Goal: Task Accomplishment & Management: Use online tool/utility

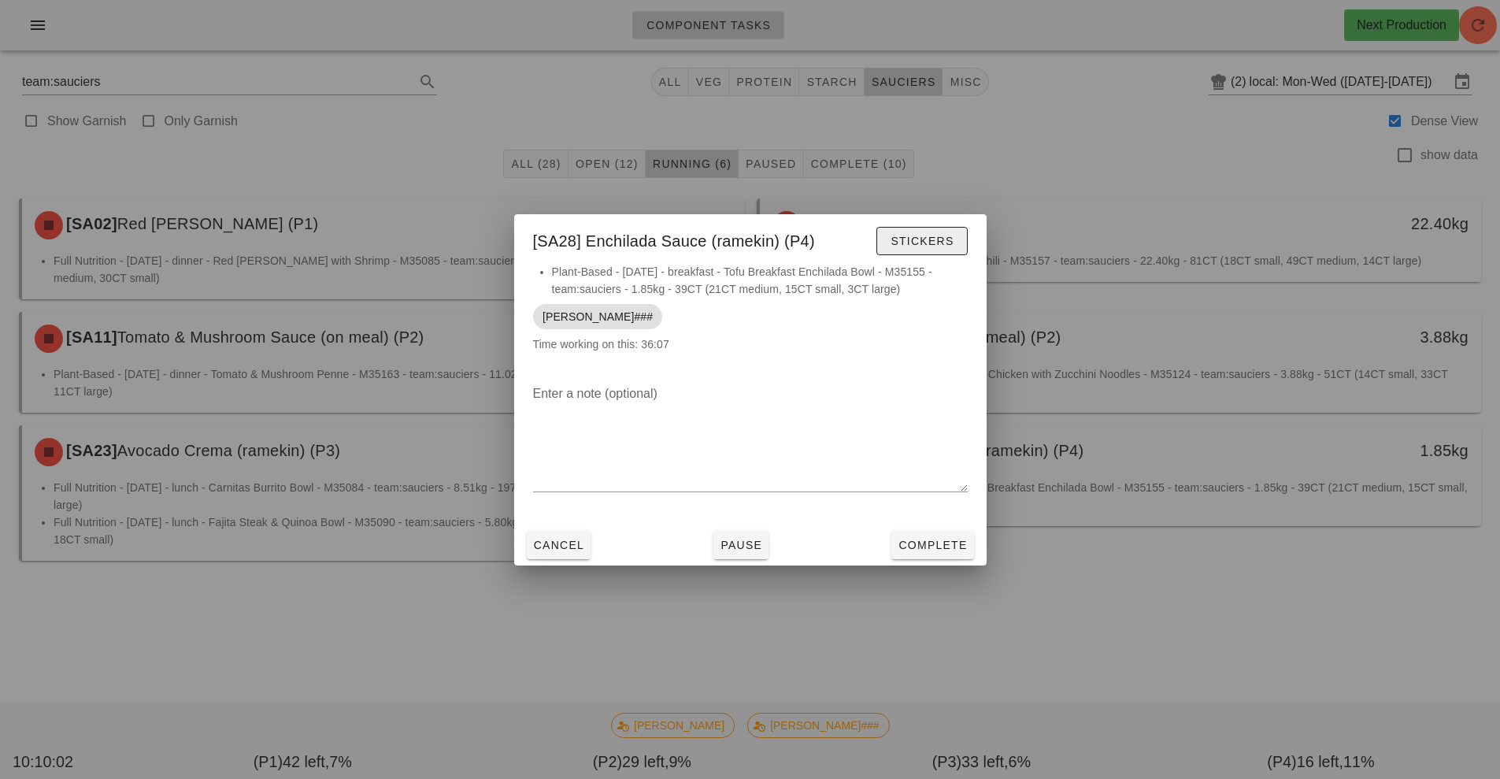
click at [931, 235] on span "Stickers" at bounding box center [922, 241] width 64 height 13
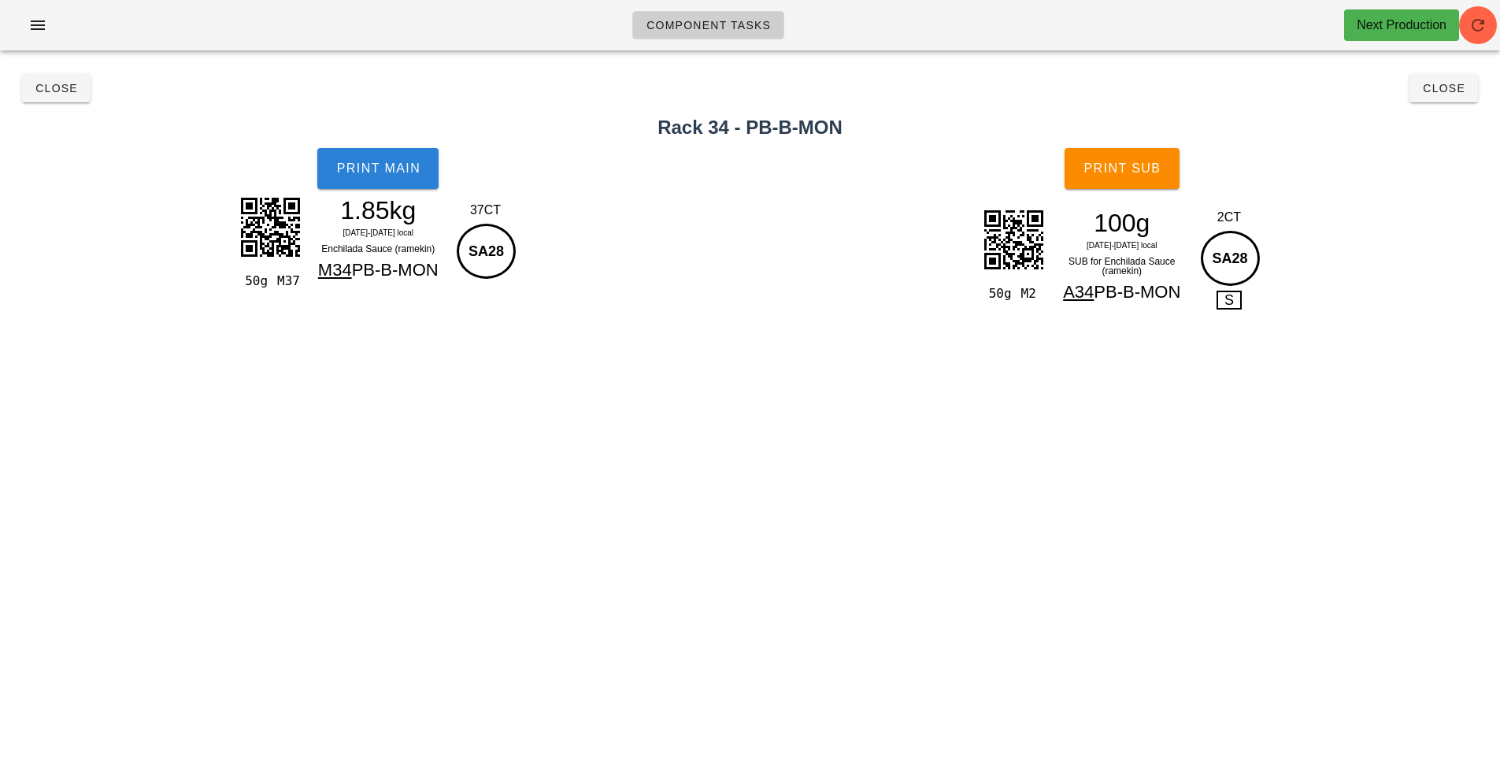
click at [394, 180] on button "Print Main" at bounding box center [377, 168] width 121 height 41
click at [1135, 161] on span "Print Sub" at bounding box center [1122, 168] width 78 height 14
click at [39, 95] on button "Close" at bounding box center [56, 88] width 69 height 28
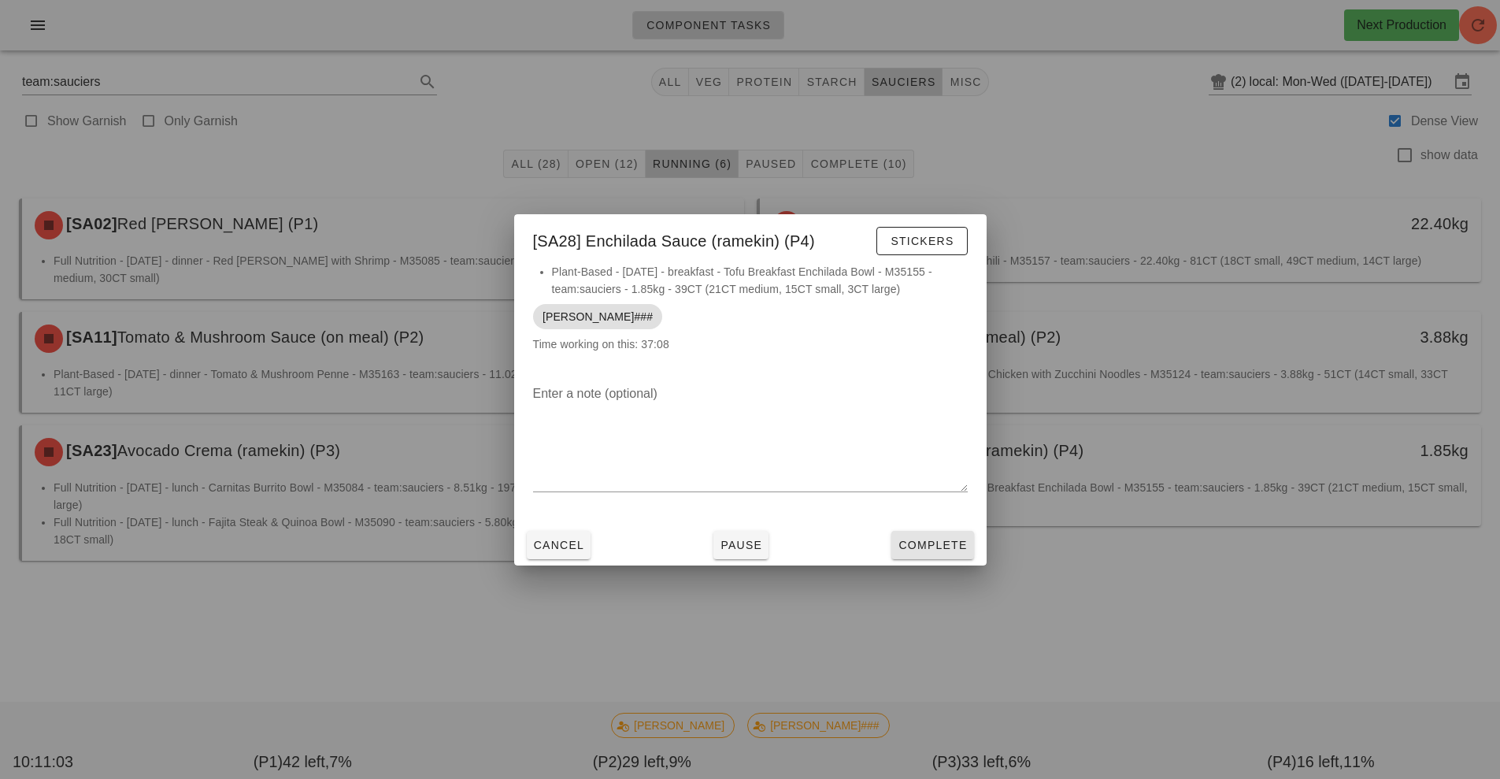
click at [910, 543] on span "Complete" at bounding box center [932, 545] width 69 height 13
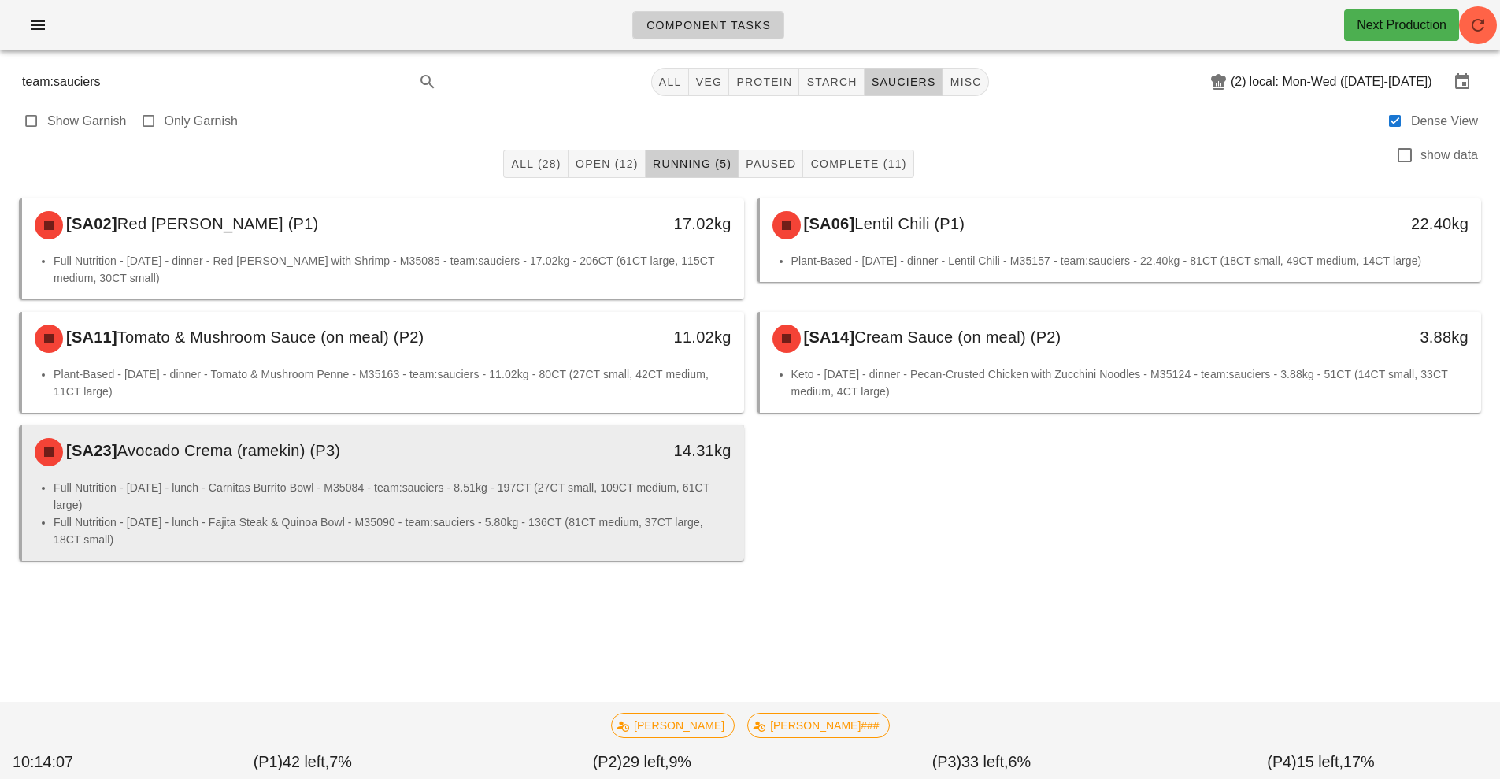
click at [543, 478] on div "[SA23] Avocado Crema (ramekin) (P3) 14.31kg" at bounding box center [383, 452] width 722 height 54
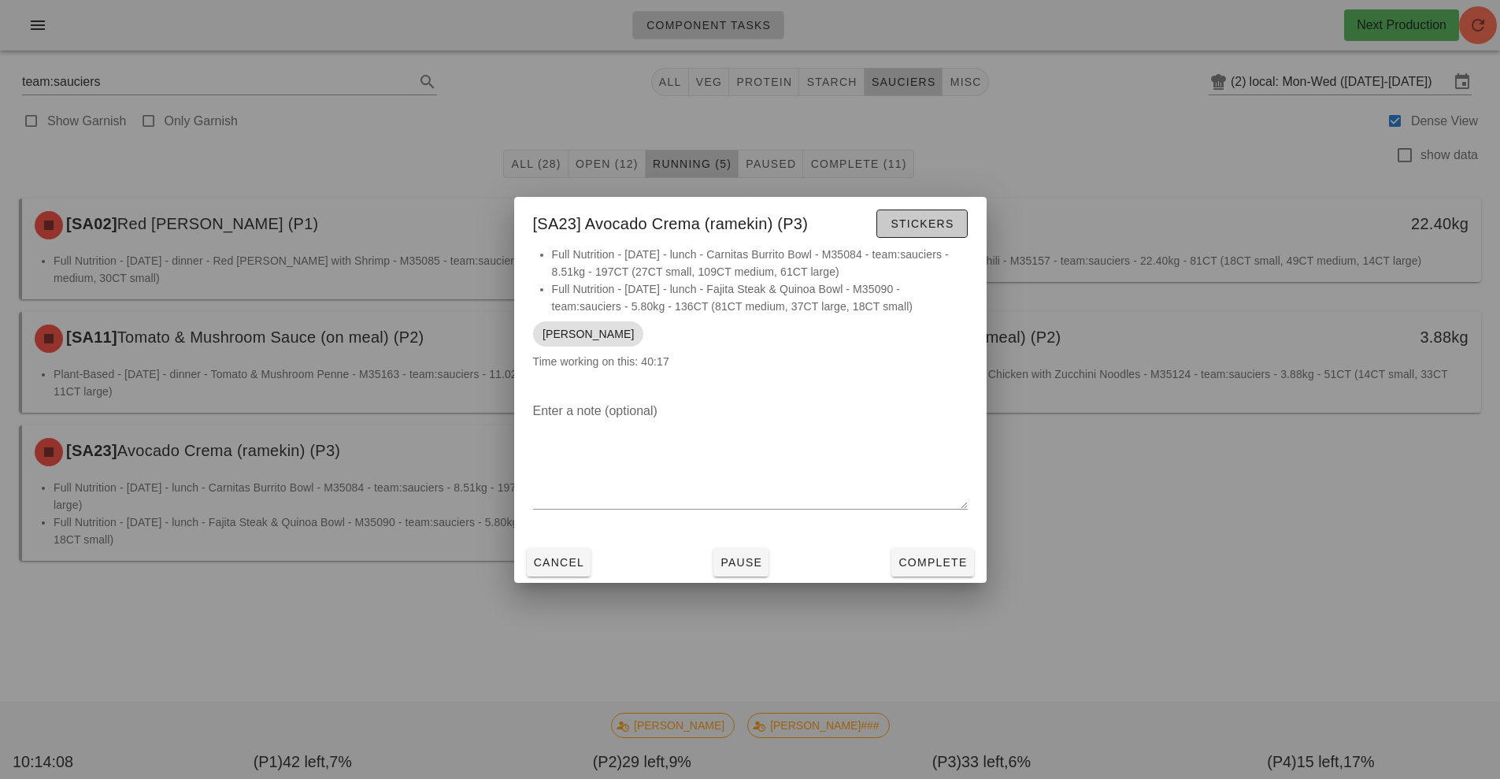
click at [949, 236] on button "Stickers" at bounding box center [921, 223] width 91 height 28
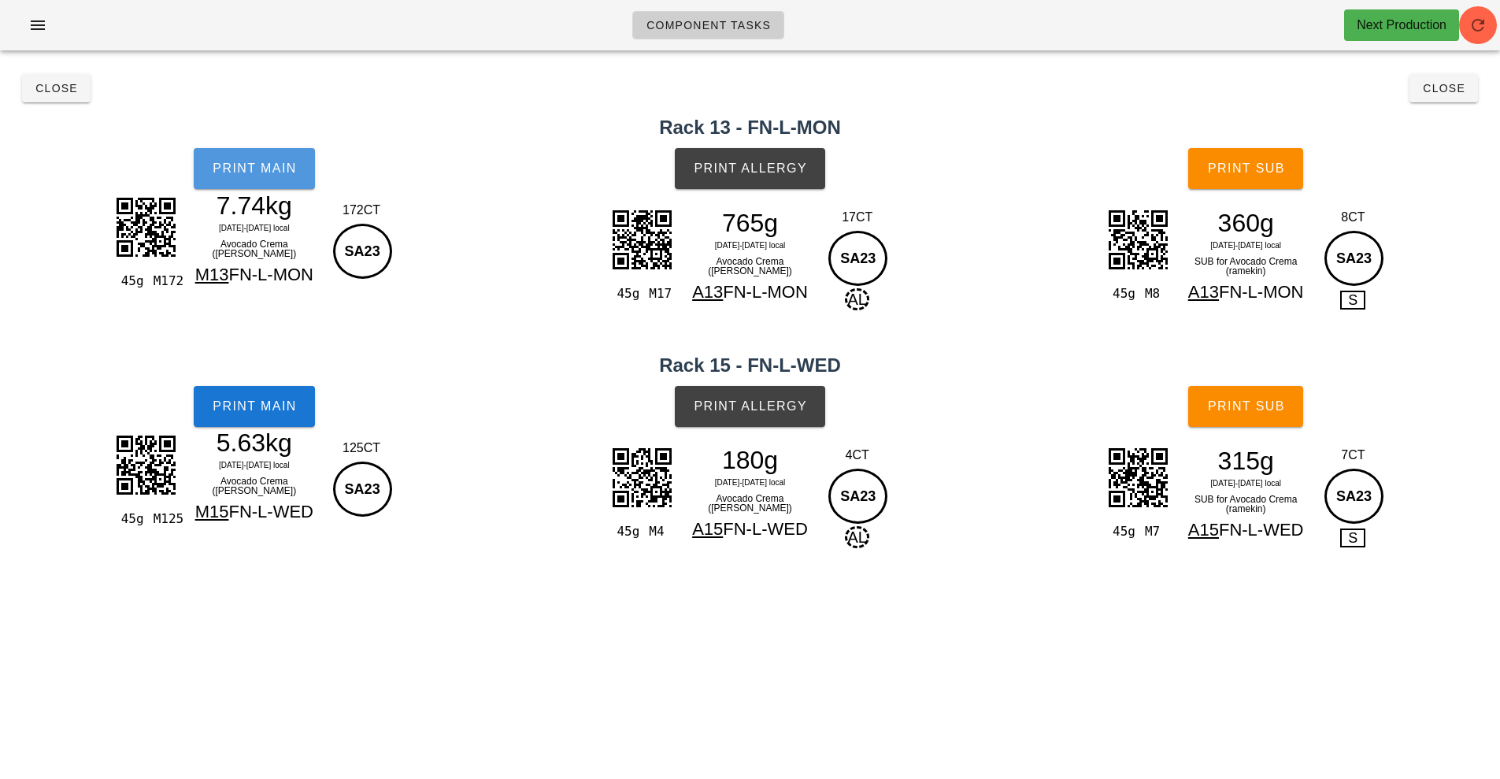
click at [252, 180] on button "Print Main" at bounding box center [254, 168] width 121 height 41
click at [274, 445] on div "5.63kg" at bounding box center [254, 443] width 137 height 24
click at [292, 417] on button "Print Main" at bounding box center [254, 406] width 121 height 41
click at [802, 169] on span "Print Allergy" at bounding box center [750, 168] width 114 height 14
click at [758, 402] on span "Print Allergy" at bounding box center [750, 406] width 114 height 14
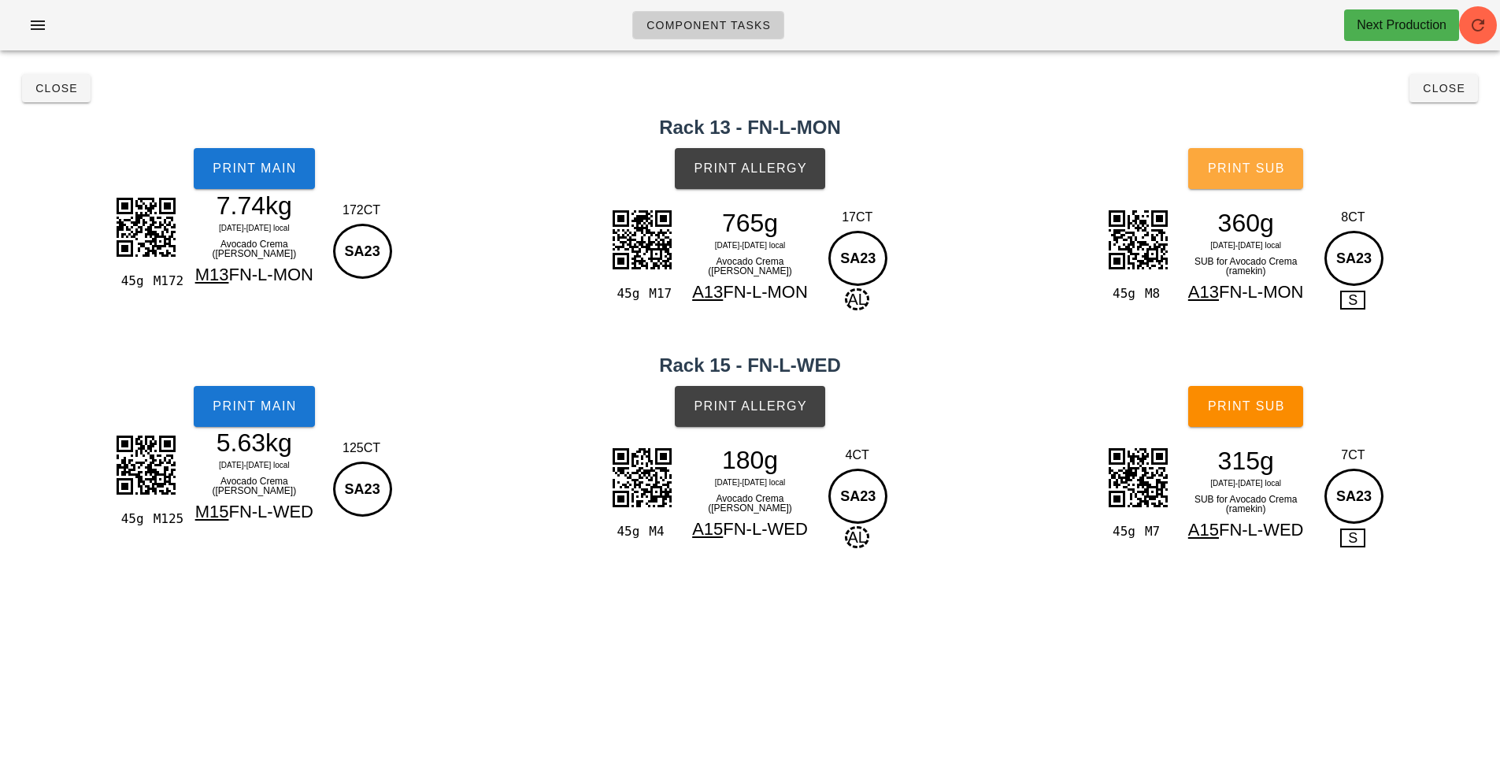
click at [1247, 169] on span "Print Sub" at bounding box center [1246, 168] width 78 height 14
click at [1272, 409] on span "Print Sub" at bounding box center [1246, 406] width 78 height 14
click at [1447, 100] on button "Close" at bounding box center [1444, 88] width 69 height 28
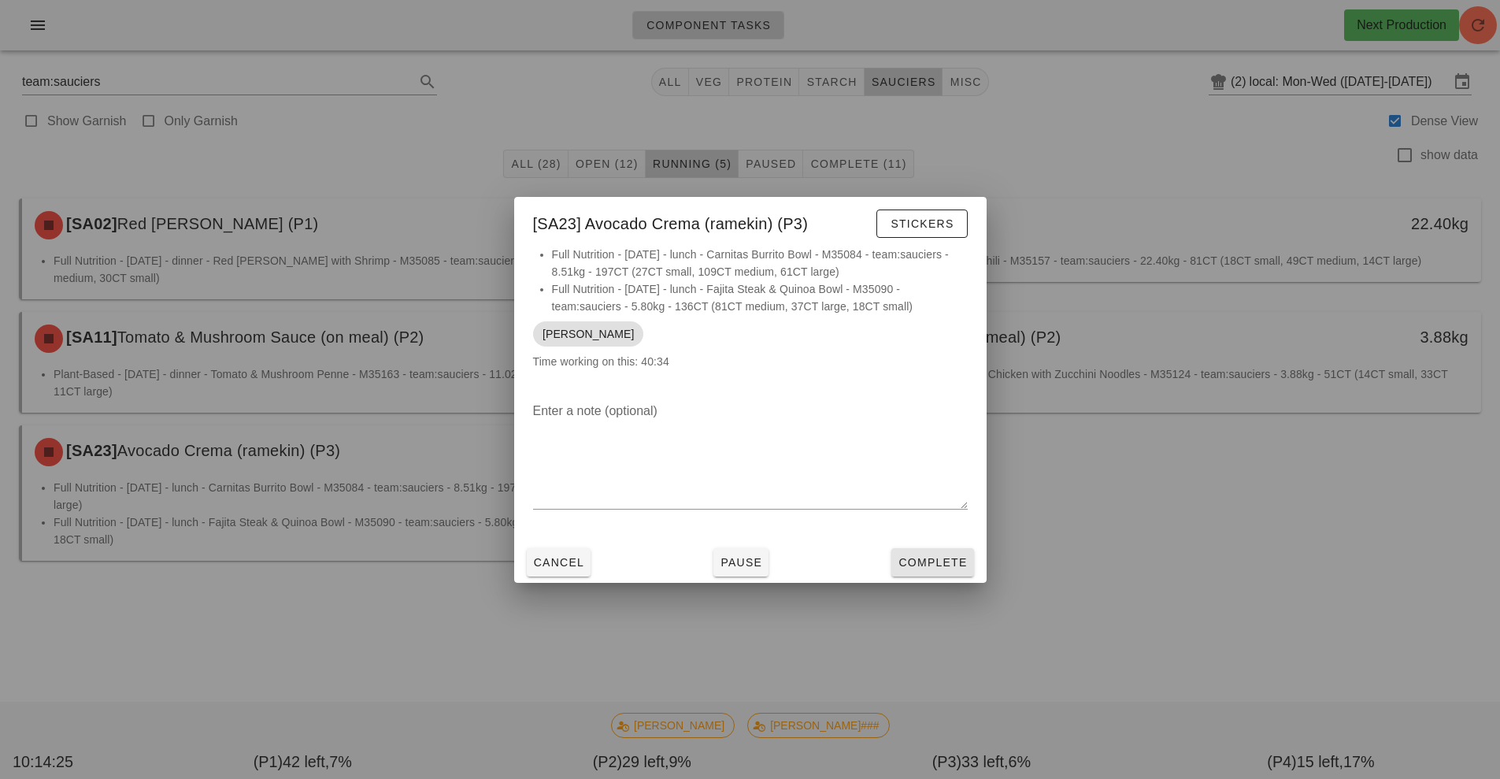
click at [956, 562] on span "Complete" at bounding box center [932, 562] width 69 height 13
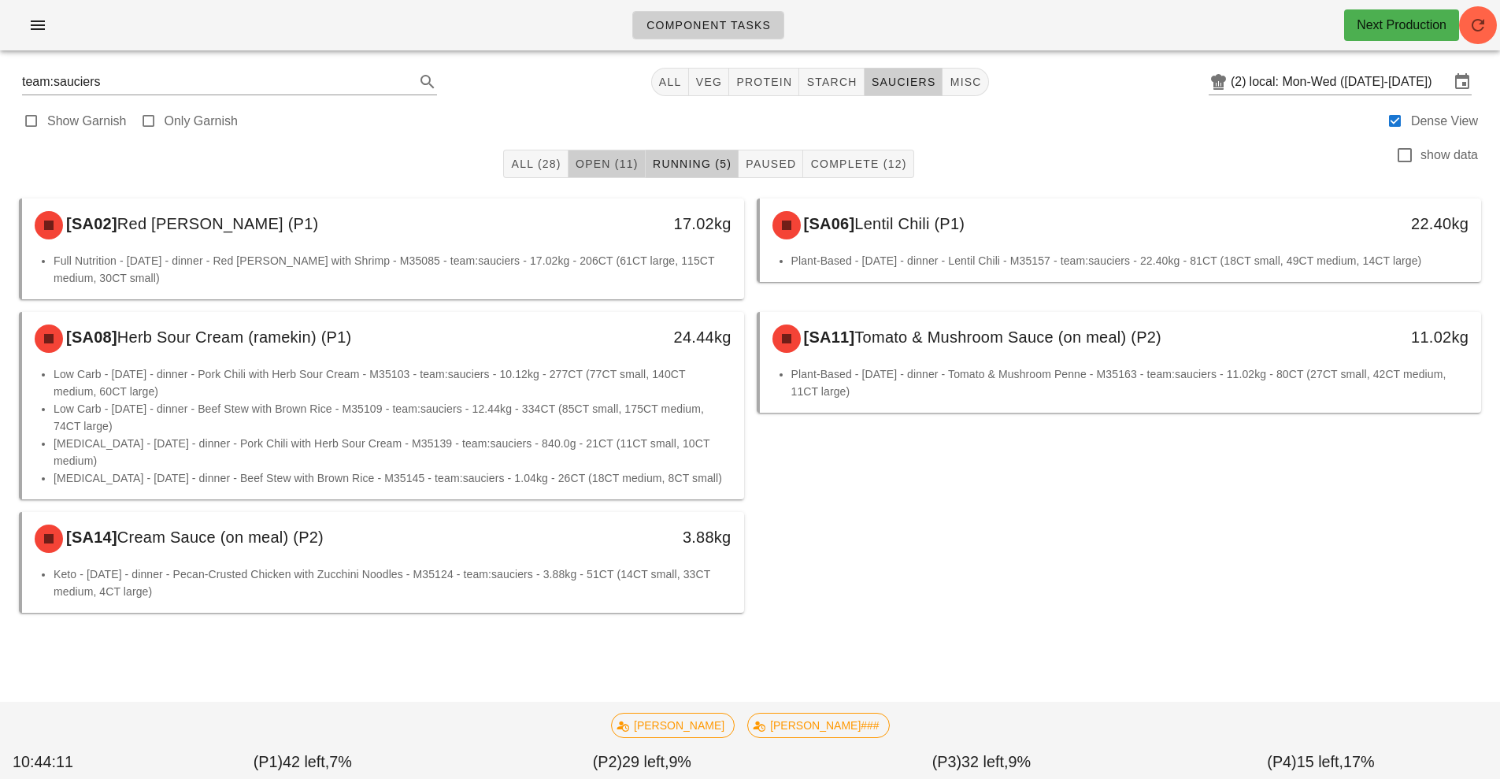
click at [613, 164] on span "Open (11)" at bounding box center [607, 163] width 64 height 13
